Goal: Navigation & Orientation: Find specific page/section

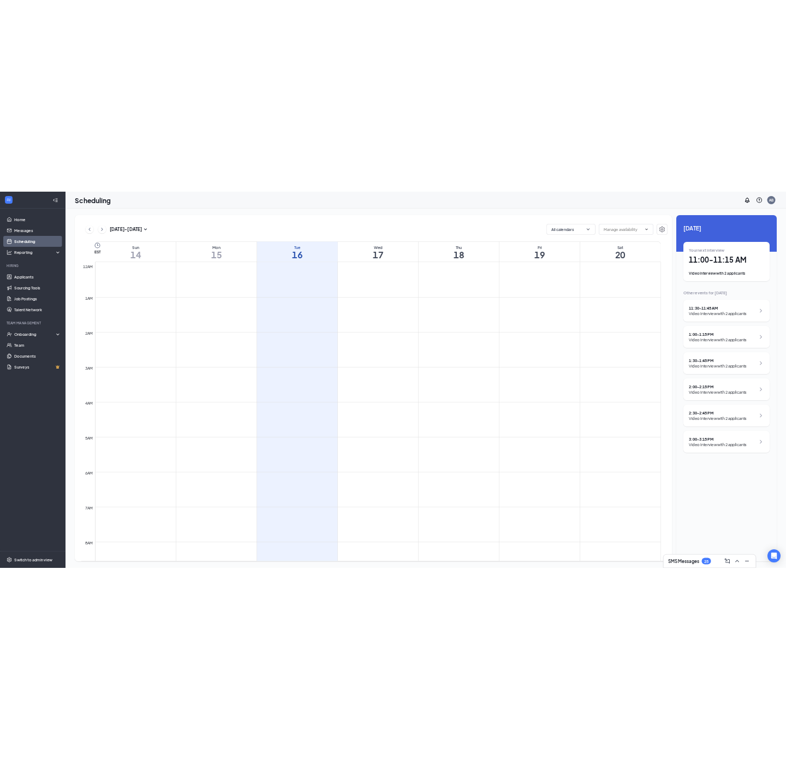
scroll to position [536, 0]
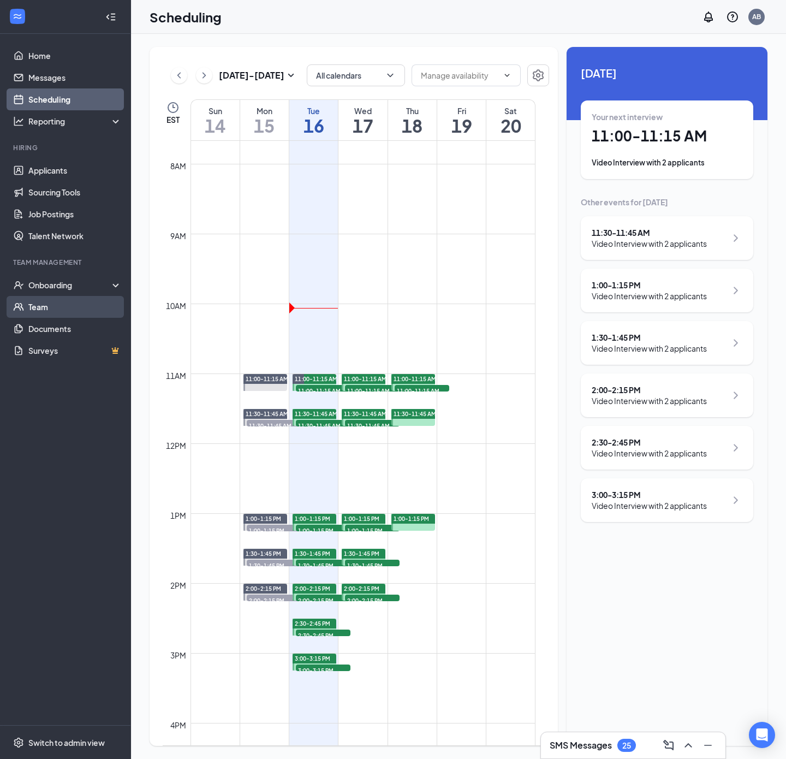
click at [69, 308] on link "Team" at bounding box center [74, 307] width 93 height 22
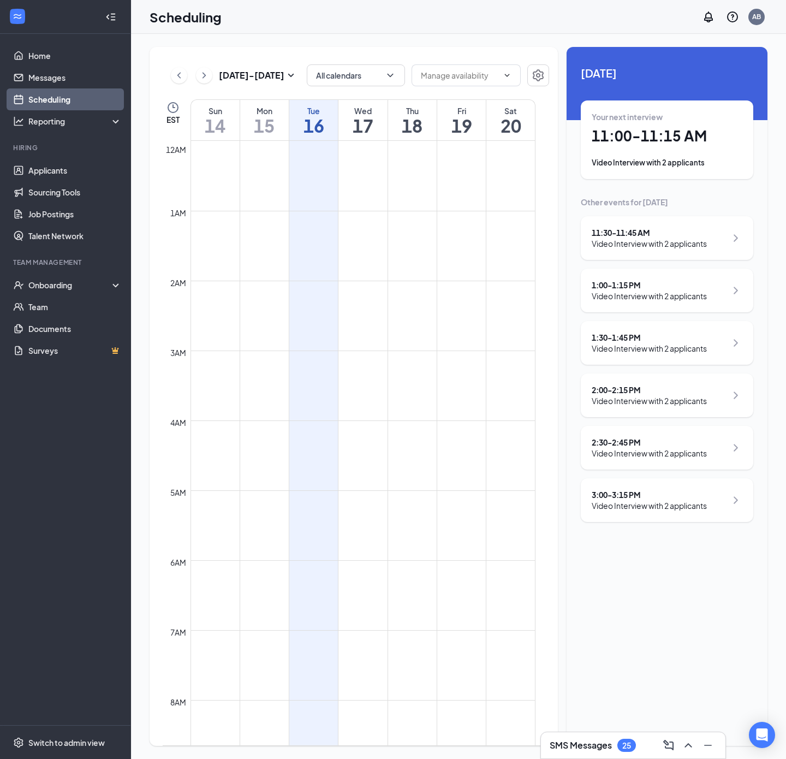
scroll to position [536, 0]
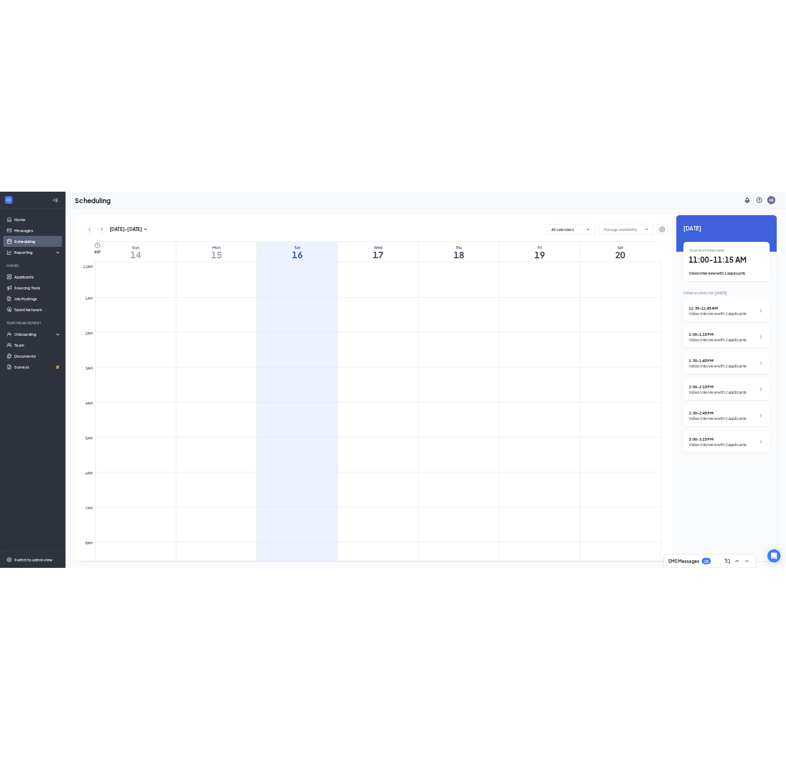
scroll to position [536, 0]
